Goal: Transaction & Acquisition: Purchase product/service

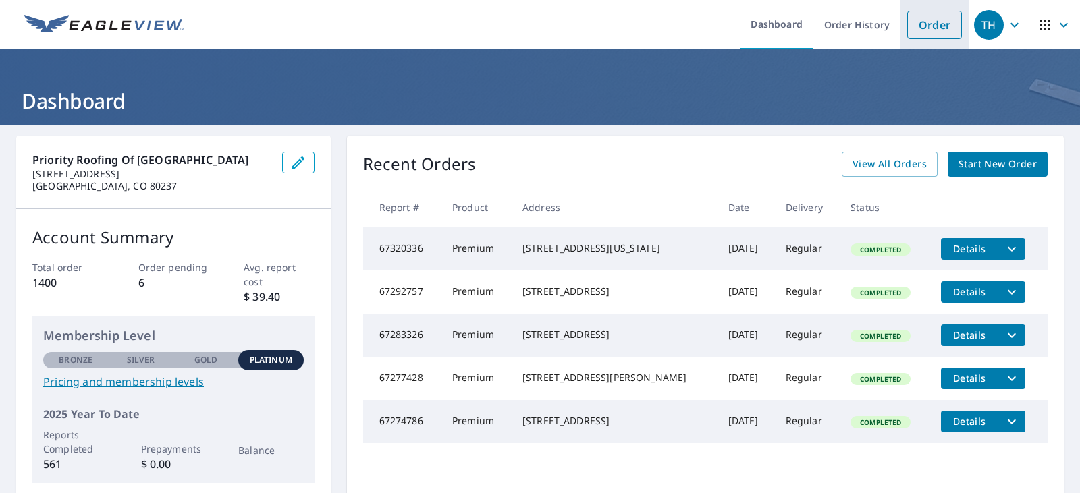
click at [939, 22] on link "Order" at bounding box center [934, 25] width 55 height 28
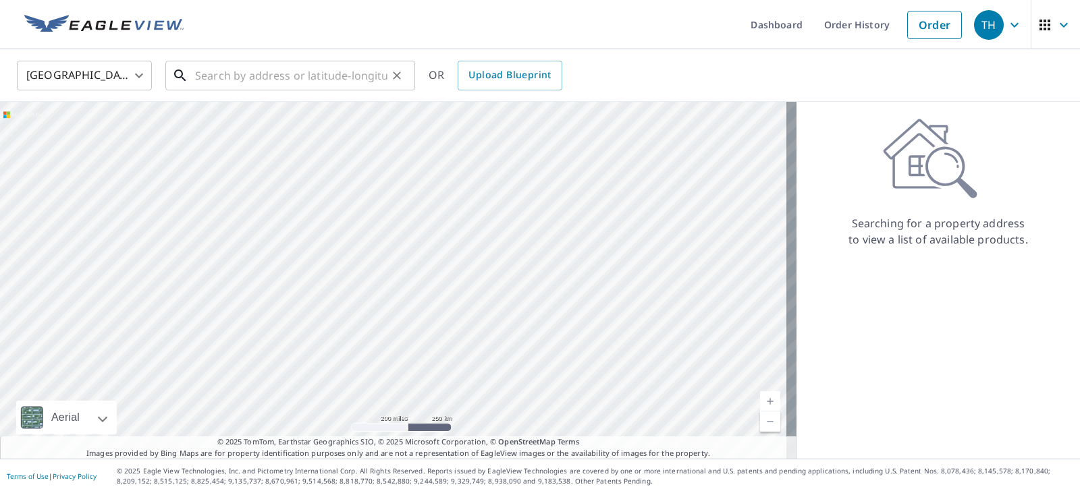
click at [250, 77] on input "text" at bounding box center [291, 76] width 192 height 38
paste input "[STREET_ADDRESS]"
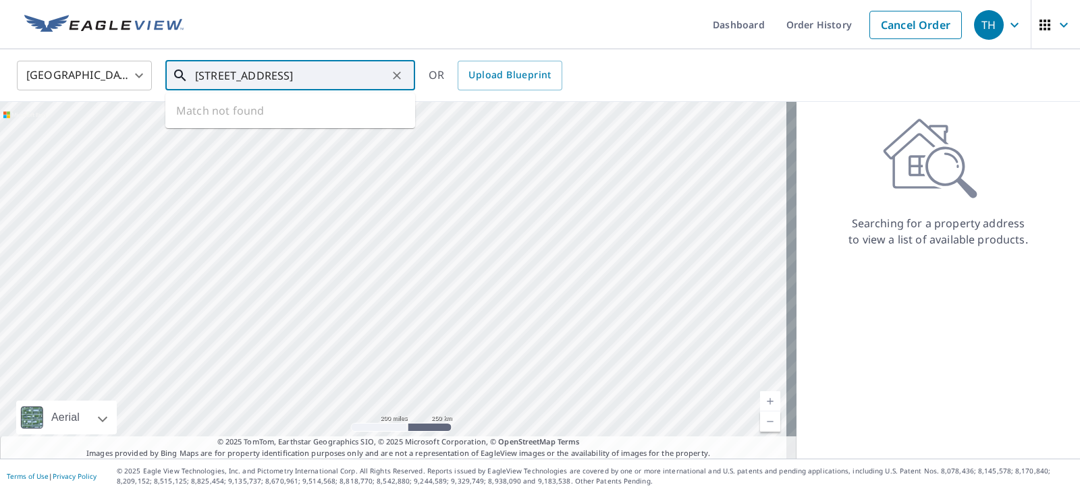
scroll to position [0, 6]
click at [237, 128] on p "[GEOGRAPHIC_DATA]" at bounding box center [298, 130] width 212 height 14
type input "[STREET_ADDRESS][PERSON_NAME]"
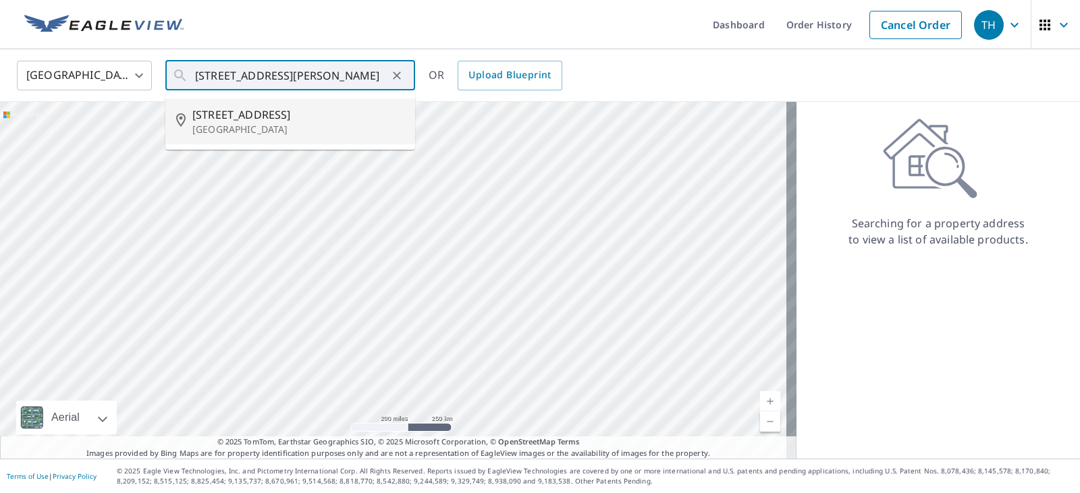
scroll to position [0, 0]
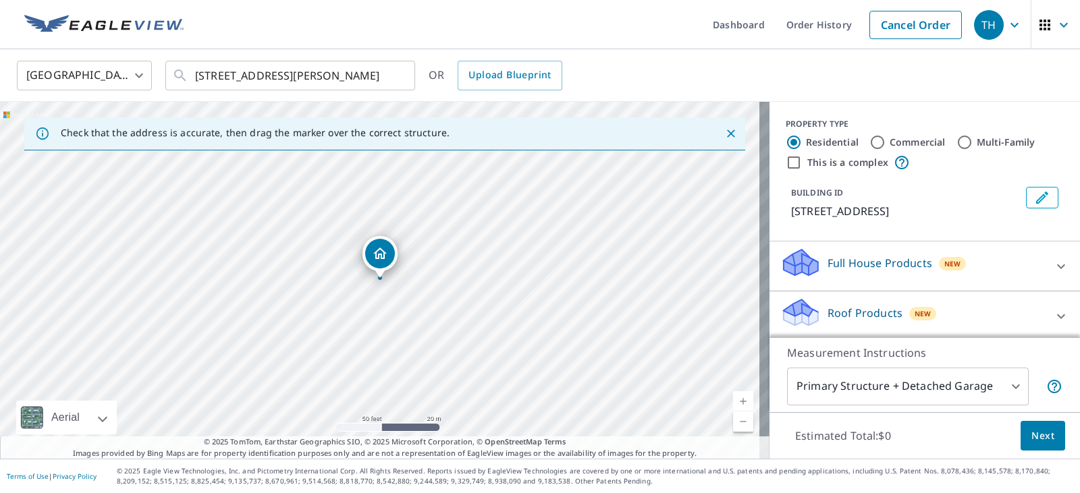
click at [971, 314] on div "Roof Products New" at bounding box center [912, 316] width 265 height 38
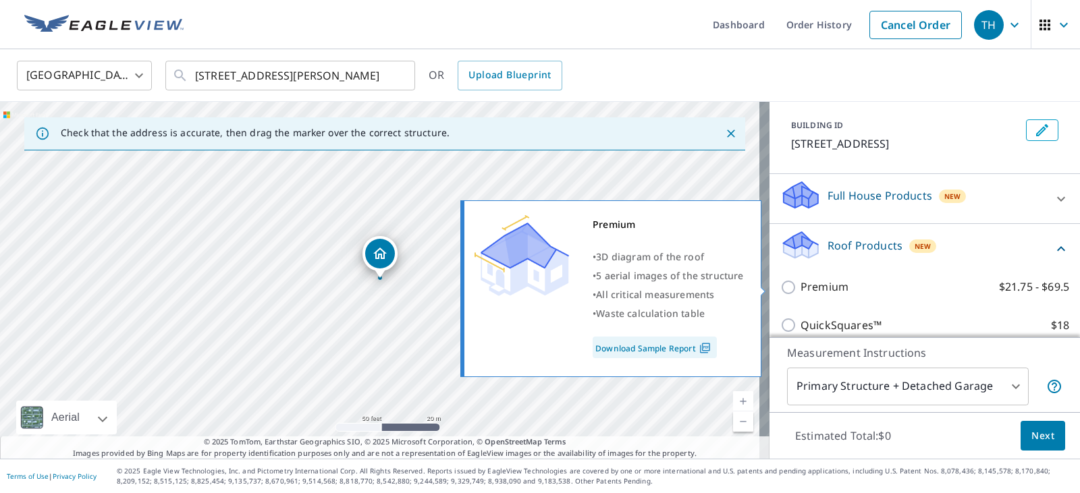
click at [809, 284] on p "Premium" at bounding box center [825, 287] width 48 height 17
click at [801, 284] on input "Premium $21.75 - $69.5" at bounding box center [790, 287] width 20 height 16
checkbox input "true"
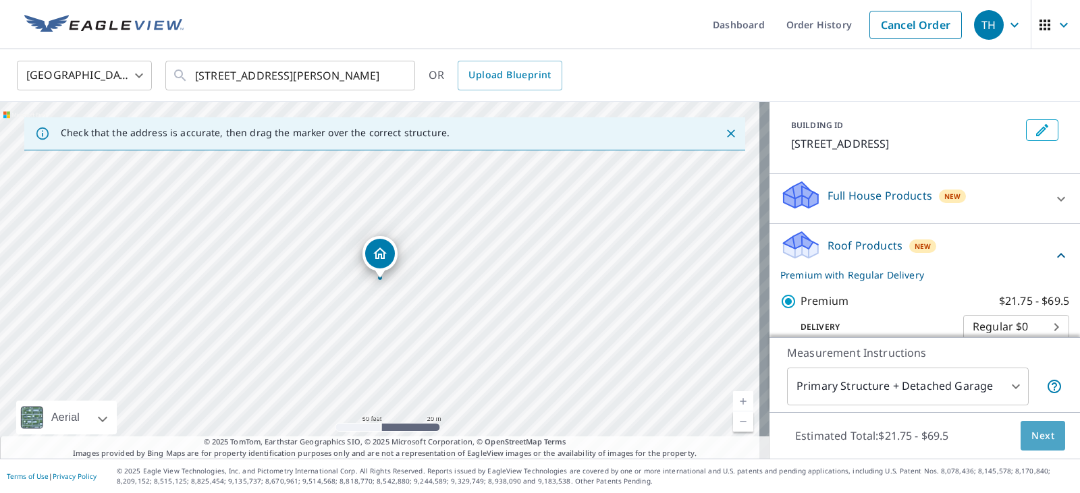
click at [1031, 439] on span "Next" at bounding box center [1042, 436] width 23 height 17
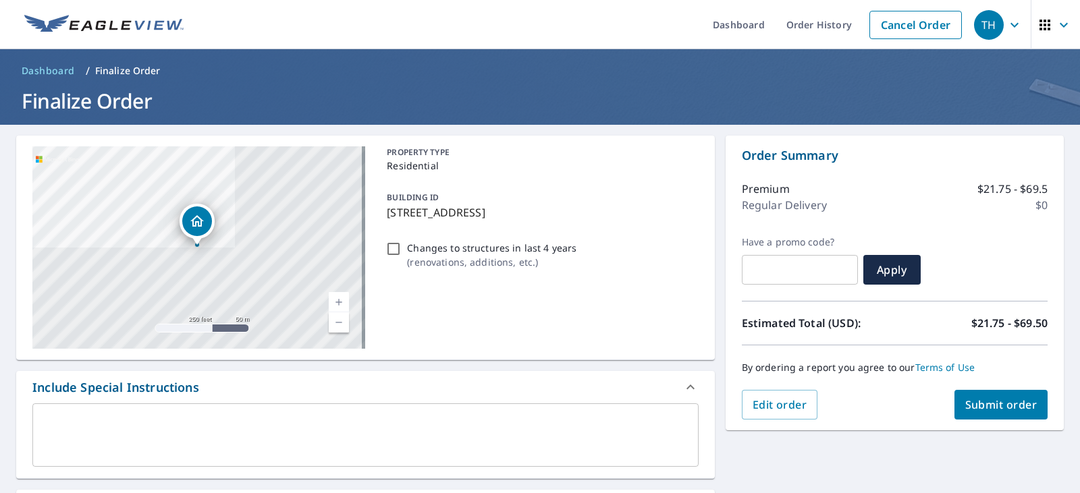
scroll to position [338, 0]
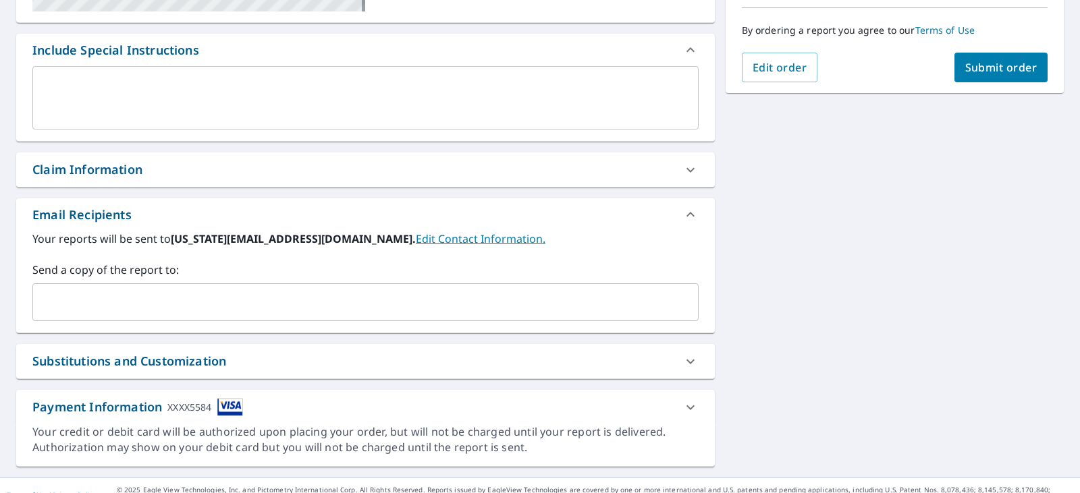
click at [87, 291] on input "text" at bounding box center [355, 303] width 634 height 26
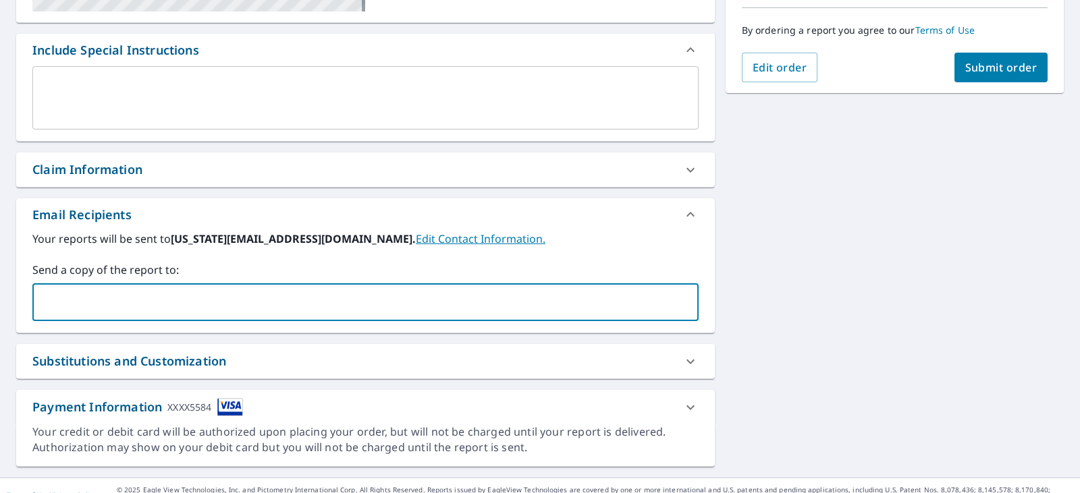
paste input "[EMAIL_ADDRESS][DOMAIN_NAME]"
type input "[EMAIL_ADDRESS][DOMAIN_NAME]"
click at [826, 229] on div "[STREET_ADDRESS] Aerial Road A standard road map Aerial A detailed look from ab…" at bounding box center [540, 132] width 1080 height 691
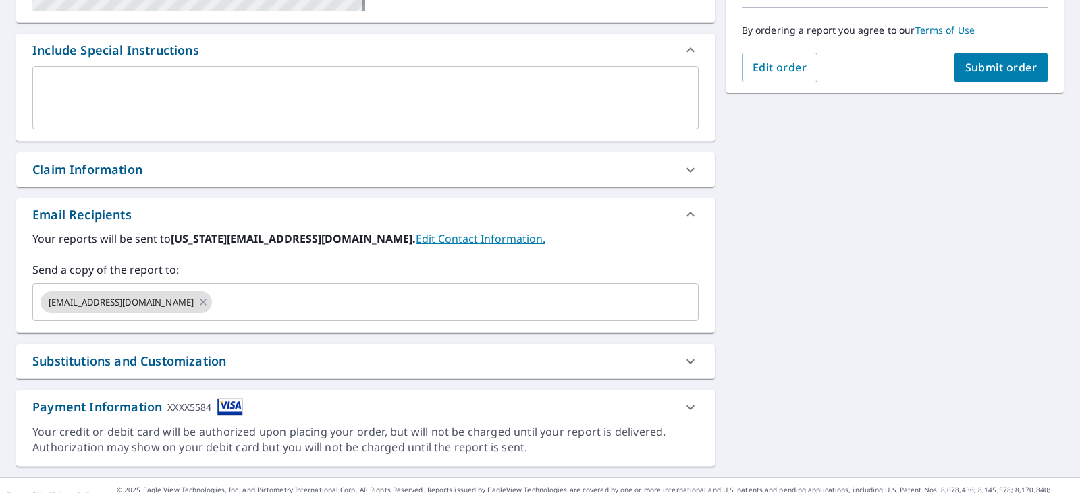
click at [1001, 75] on button "Submit order" at bounding box center [1001, 68] width 94 height 30
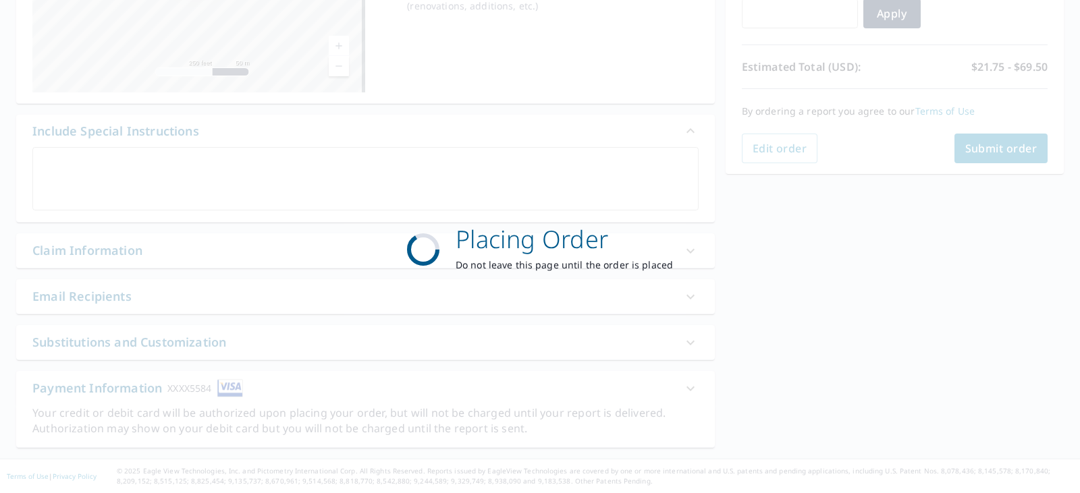
scroll to position [257, 0]
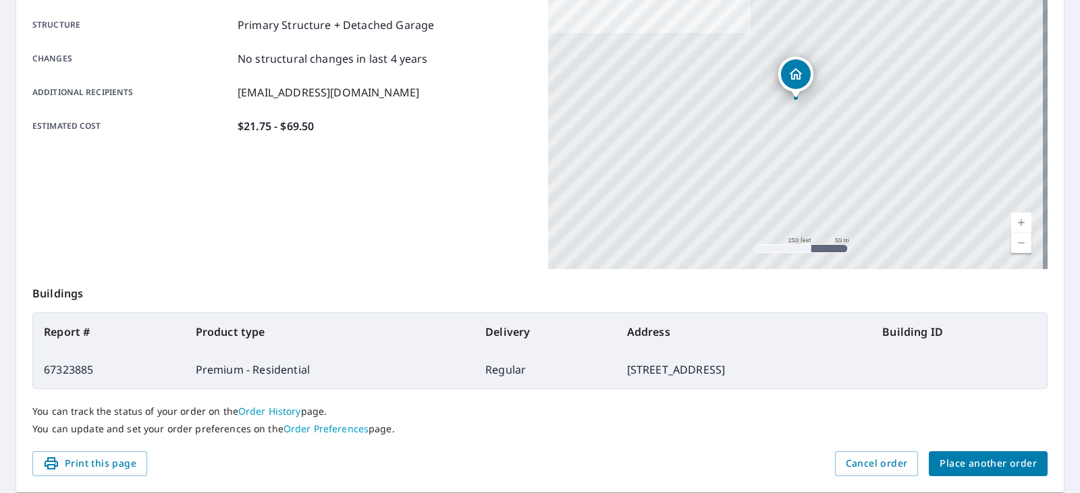
drag, startPoint x: 99, startPoint y: 465, endPoint x: 809, endPoint y: 437, distance: 711.3
click at [99, 465] on span "Print this page" at bounding box center [89, 464] width 93 height 17
